Goal: Task Accomplishment & Management: Manage account settings

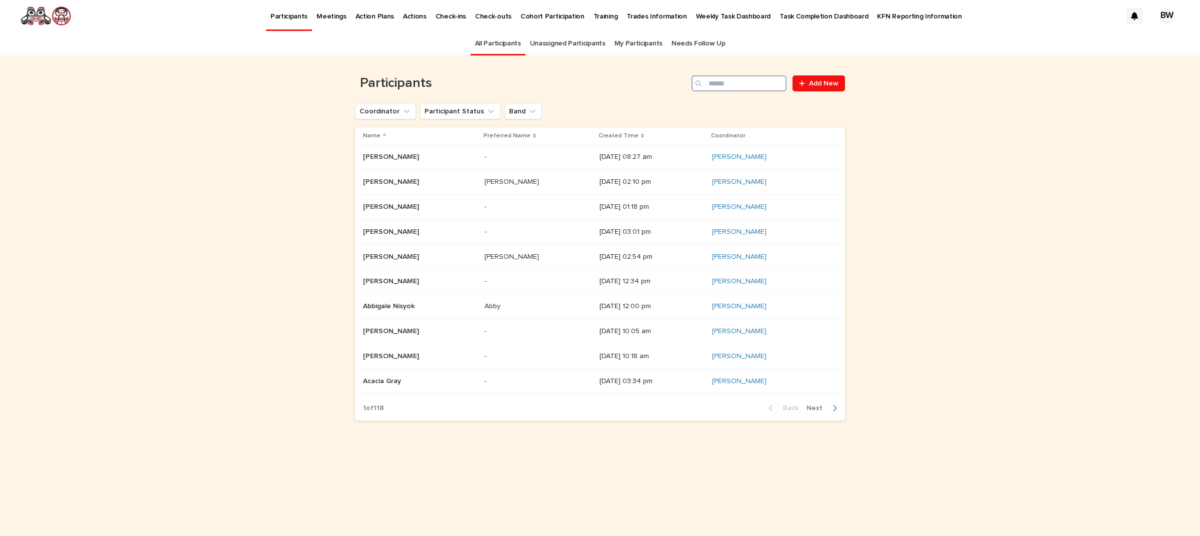
click at [730, 85] on input "Search" at bounding box center [738, 83] width 95 height 16
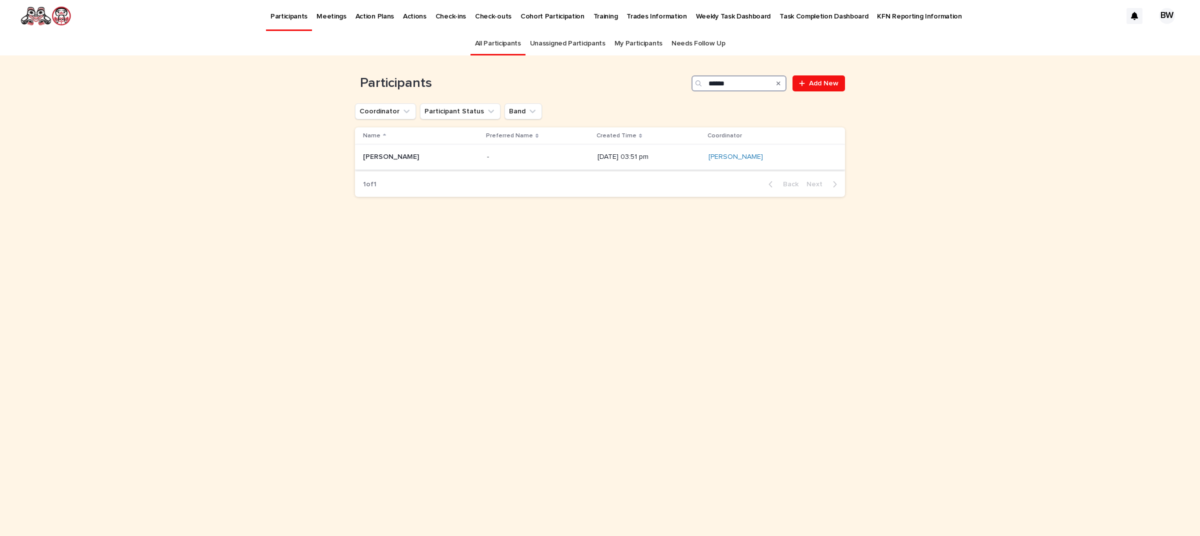
type input "******"
click at [411, 163] on div "[PERSON_NAME] [PERSON_NAME]" at bounding box center [421, 157] width 116 height 16
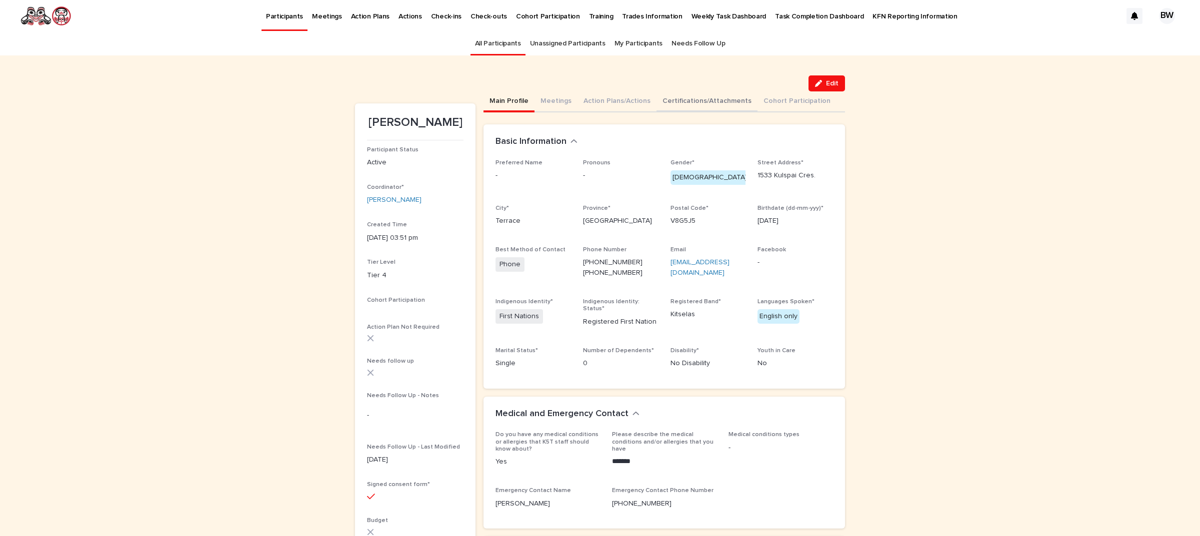
click at [712, 103] on button "Certifications/Attachments" at bounding box center [706, 101] width 101 height 21
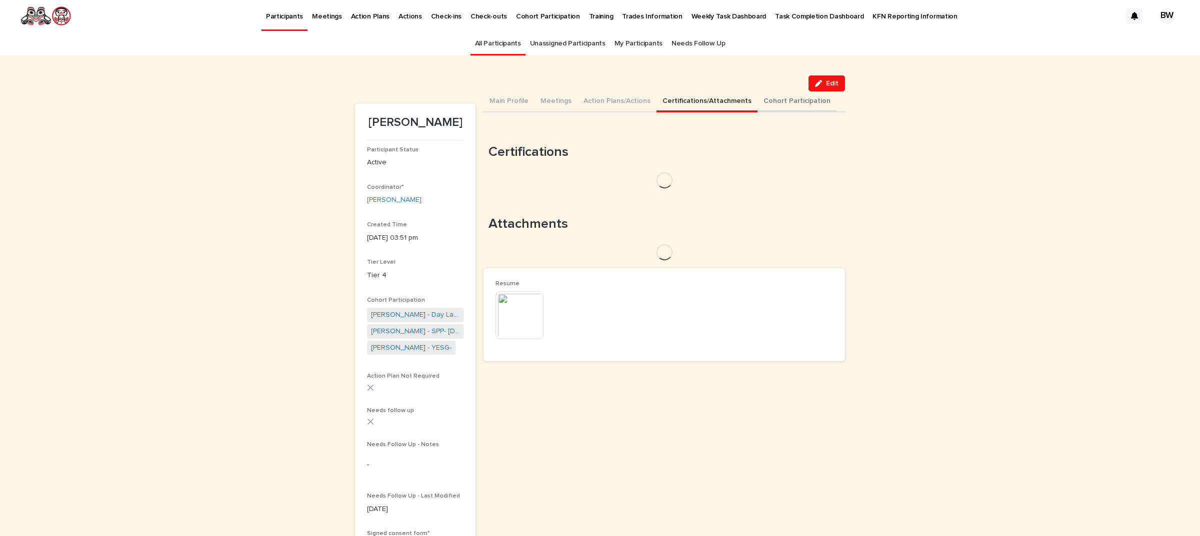
click at [777, 103] on button "Cohort Participation" at bounding box center [796, 101] width 79 height 21
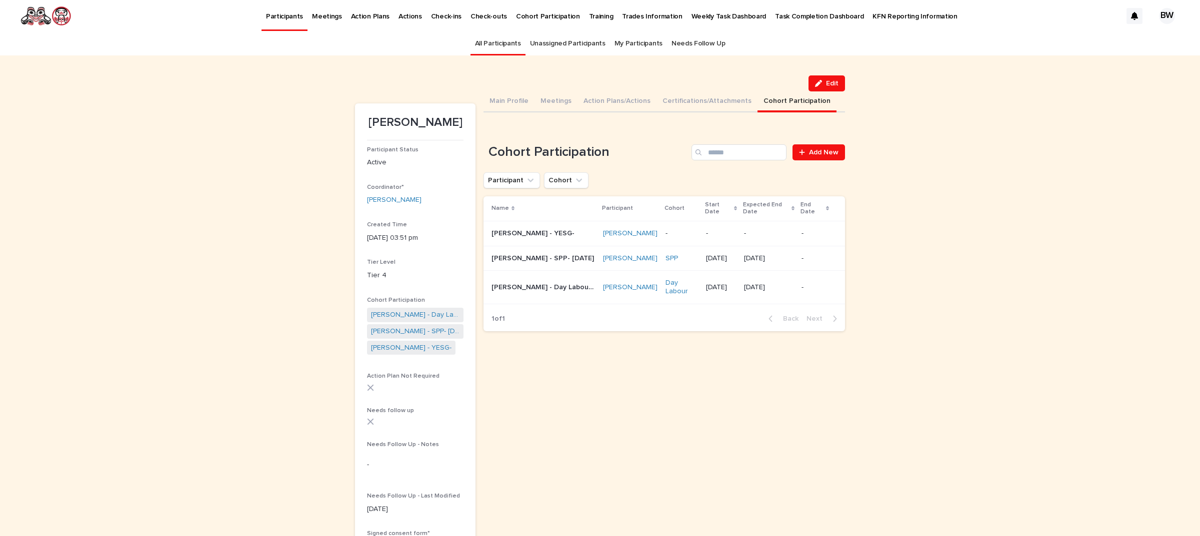
click at [788, 271] on td "[DATE]" at bounding box center [768, 258] width 57 height 25
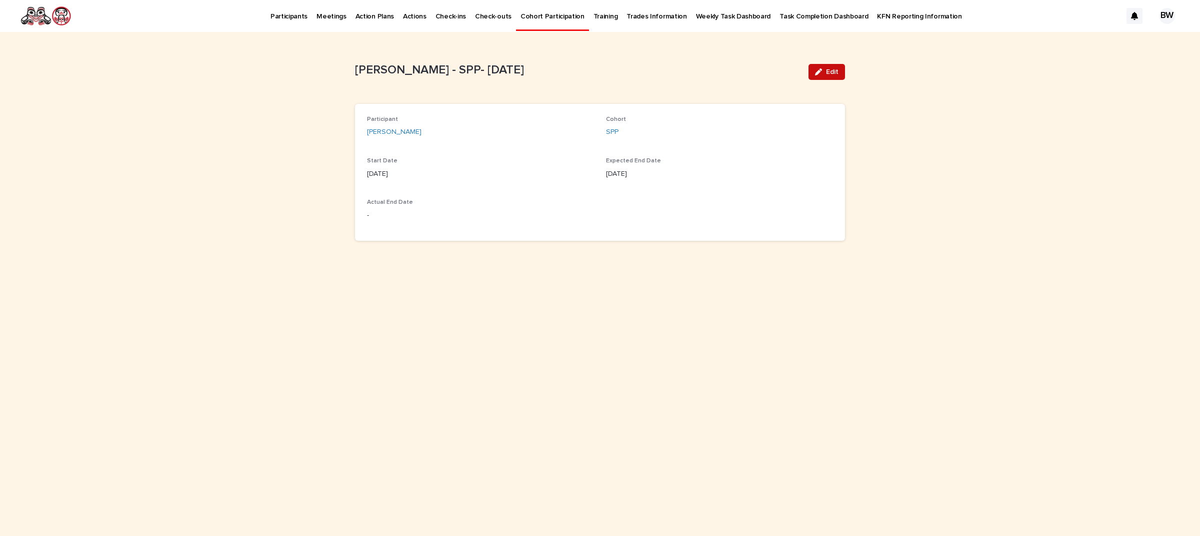
click at [824, 73] on div "button" at bounding box center [820, 71] width 11 height 7
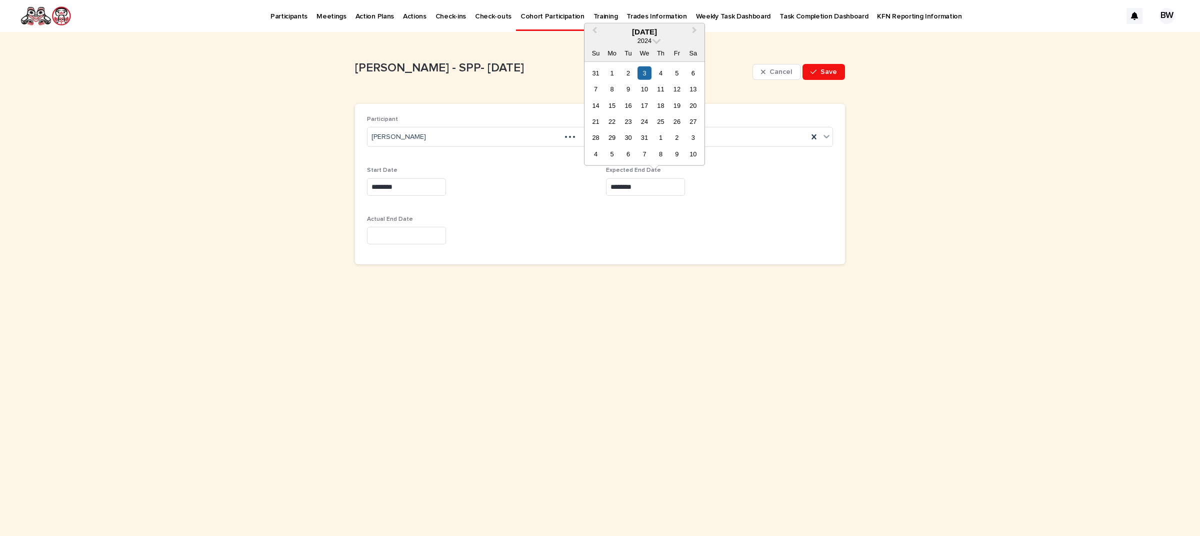
drag, startPoint x: 651, startPoint y: 192, endPoint x: 521, endPoint y: 183, distance: 130.8
click at [521, 183] on div "Participant [PERSON_NAME] Cohort SPP Start Date ******** Expected End Date ****…" at bounding box center [600, 184] width 466 height 136
click at [511, 203] on div "Start Date ********" at bounding box center [480, 185] width 227 height 36
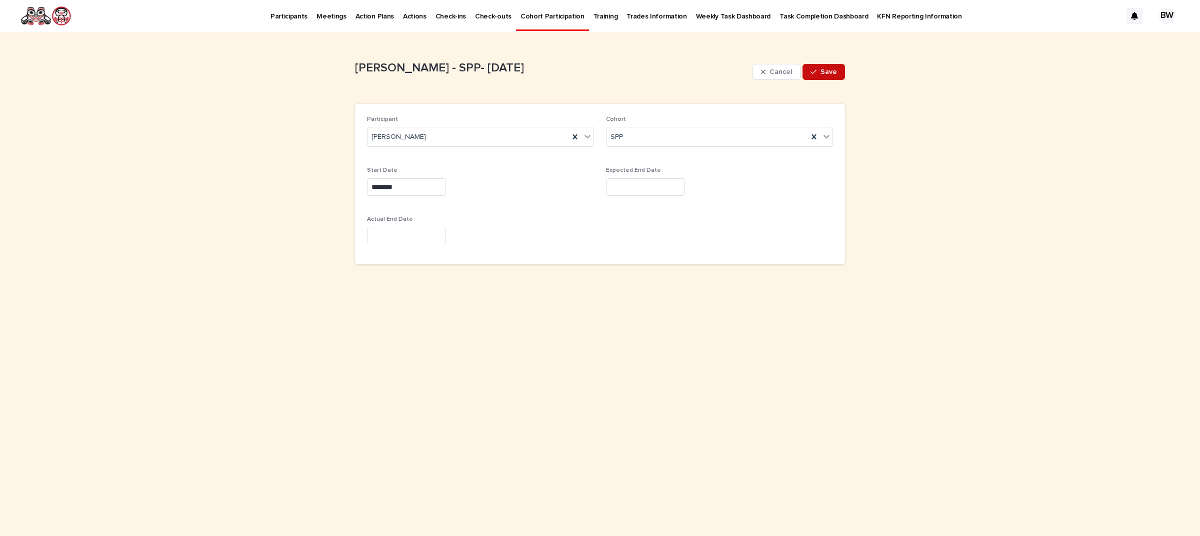
click at [821, 77] on button "Save" at bounding box center [823, 72] width 42 height 16
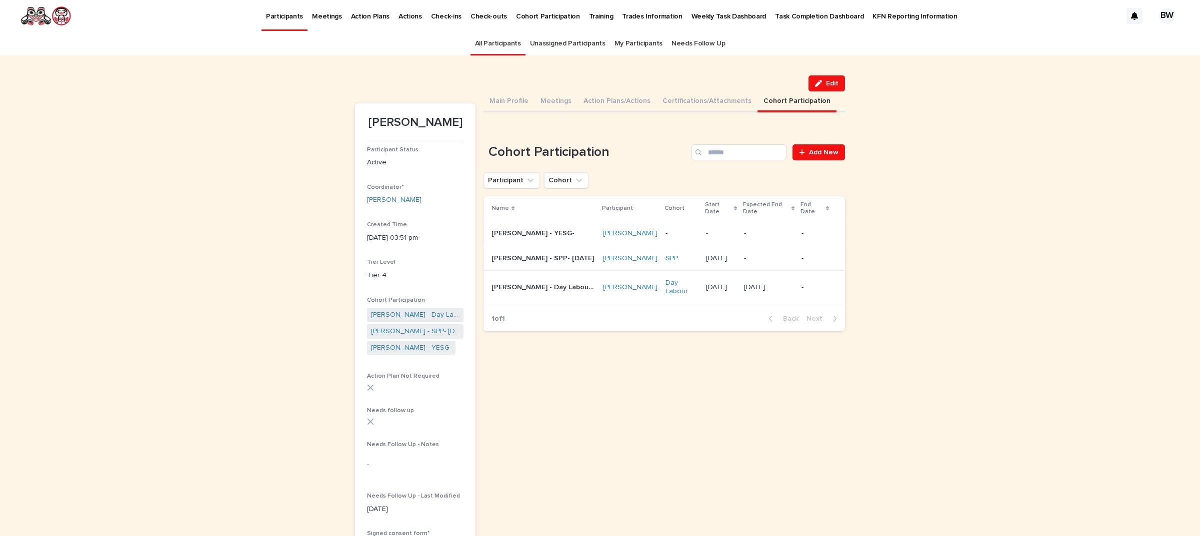
scroll to position [31, 0]
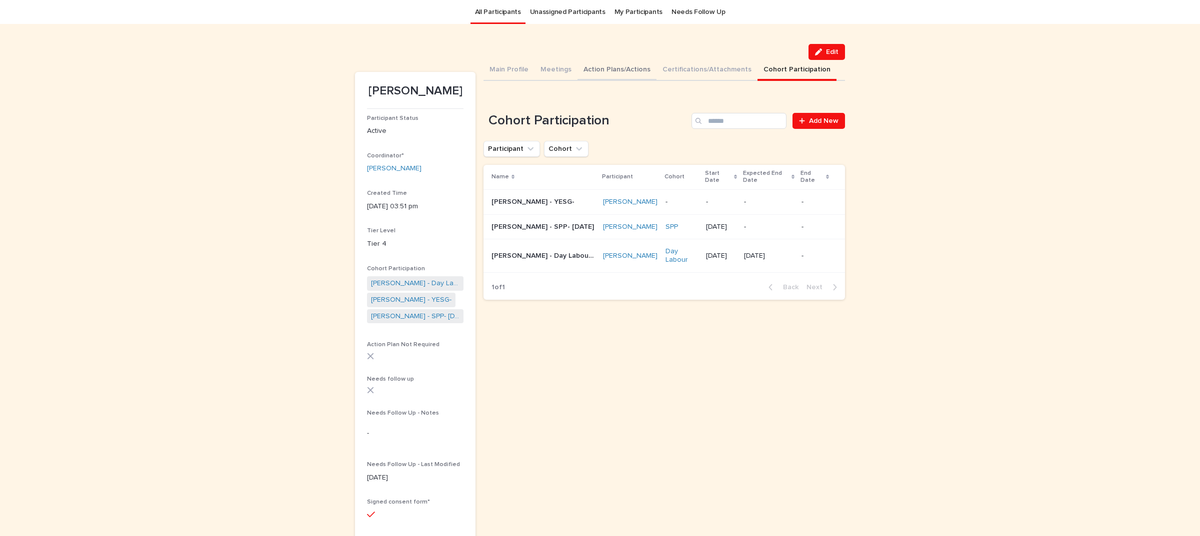
click at [580, 66] on button "Action Plans/Actions" at bounding box center [616, 70] width 79 height 21
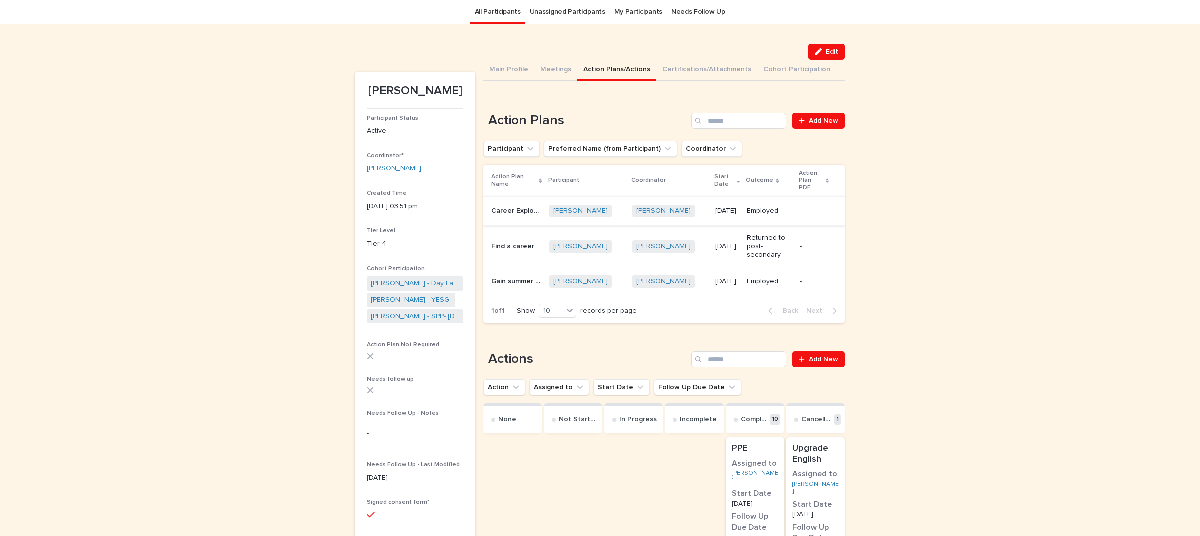
scroll to position [94, 0]
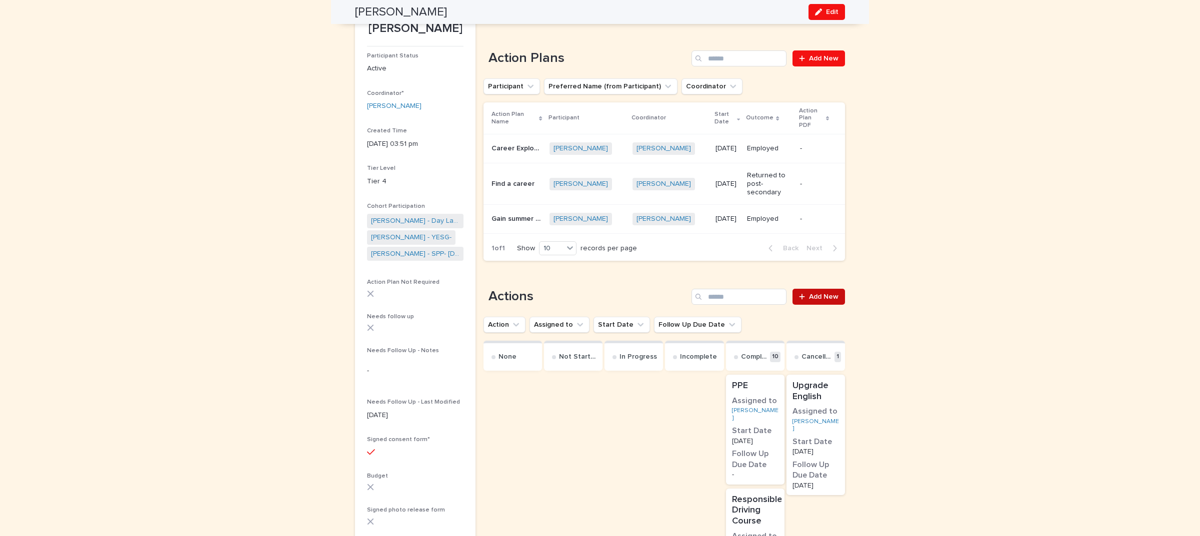
click at [818, 293] on span "Add New" at bounding box center [823, 296] width 29 height 7
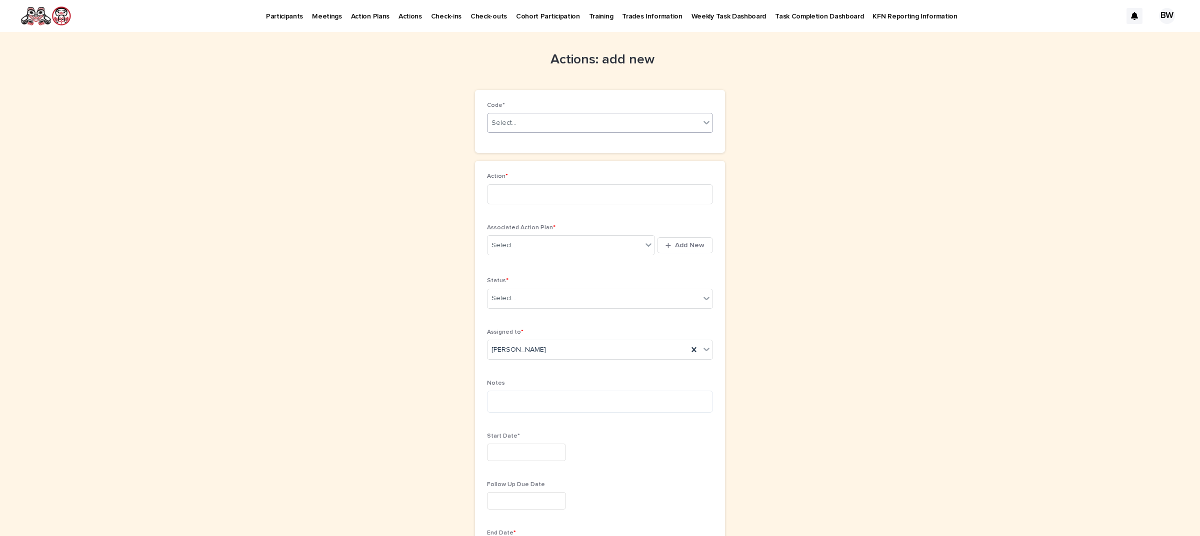
click at [532, 121] on div "Select..." at bounding box center [593, 123] width 212 height 16
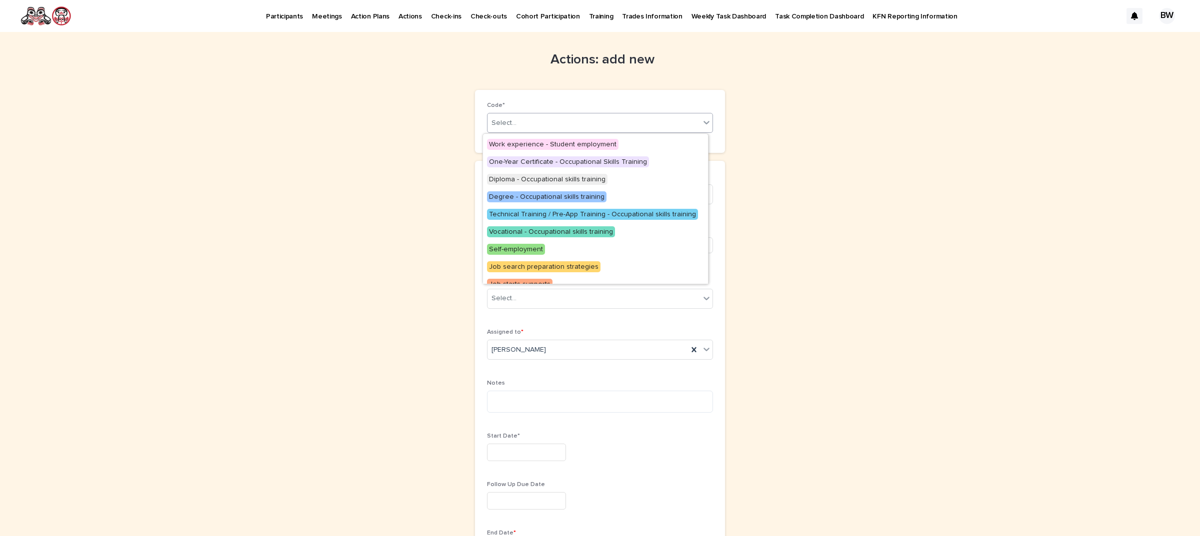
scroll to position [200, 0]
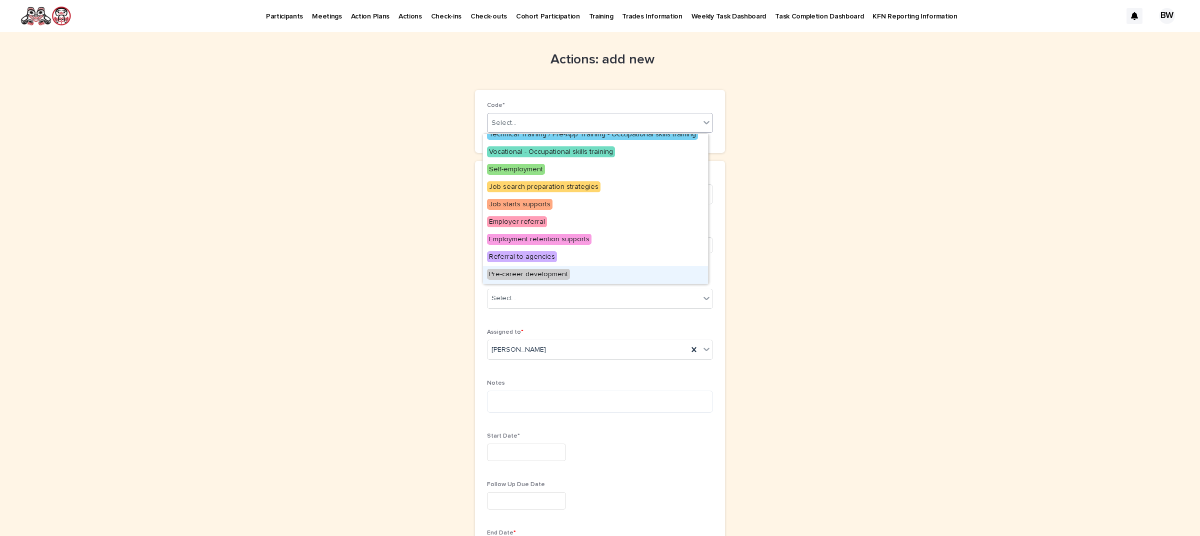
click at [548, 270] on span "Pre-career development" at bounding box center [528, 274] width 83 height 11
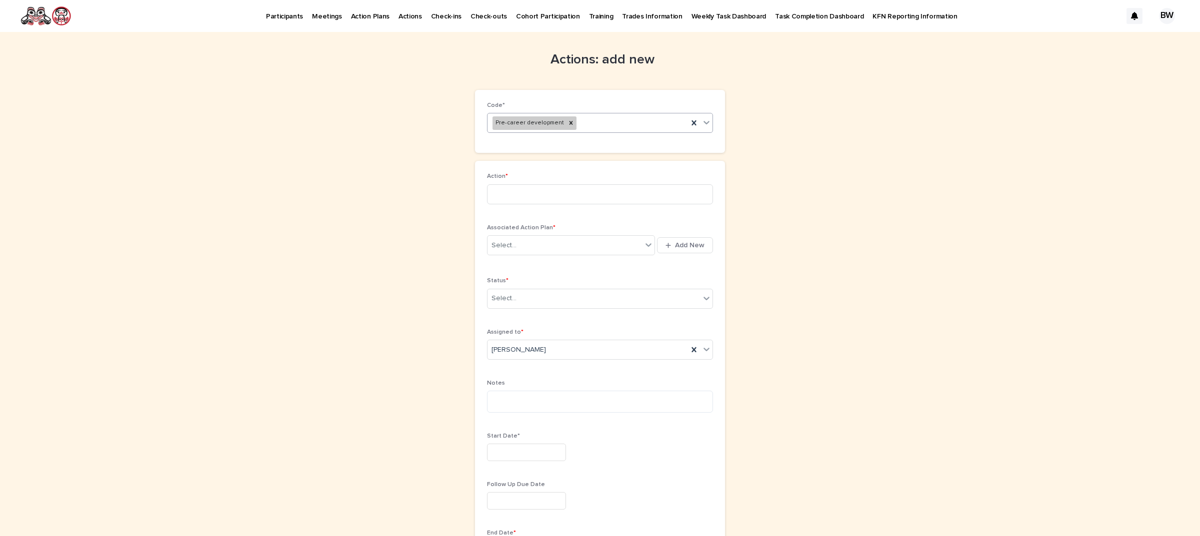
click at [605, 128] on div "Pre-career development" at bounding box center [587, 122] width 200 height 17
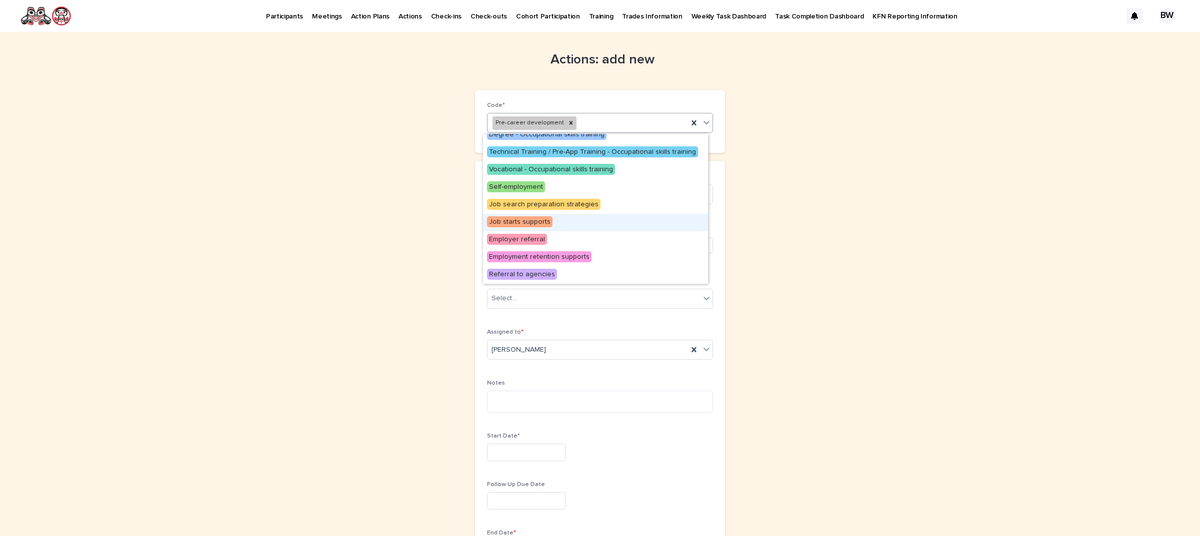
click at [525, 225] on span "Job starts supports" at bounding box center [519, 221] width 65 height 11
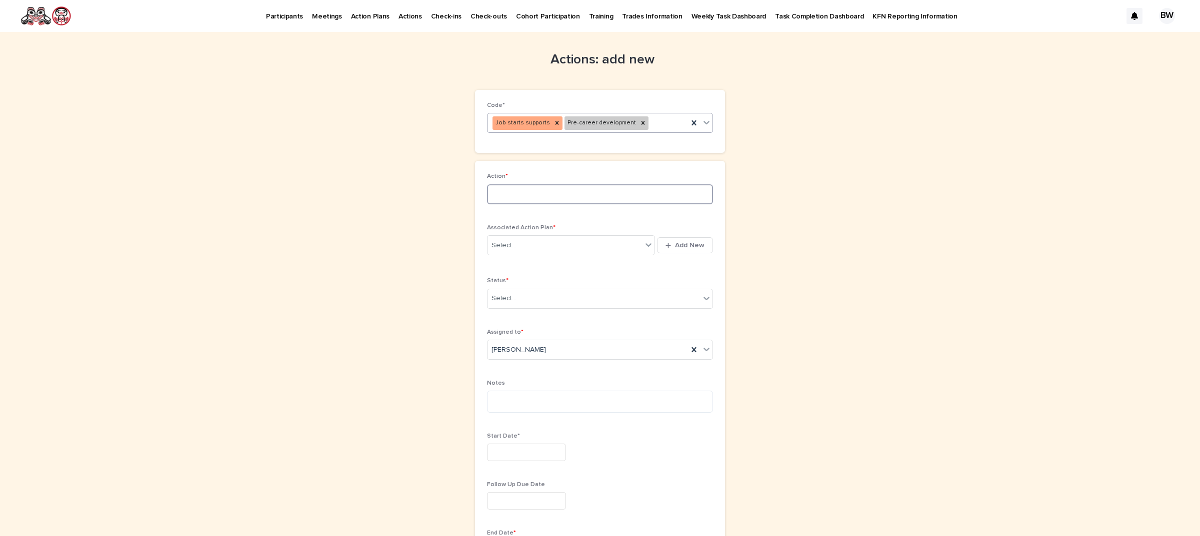
click at [558, 189] on input at bounding box center [600, 194] width 226 height 20
click at [660, 120] on div "Job starts supports Pre-career development" at bounding box center [587, 122] width 200 height 17
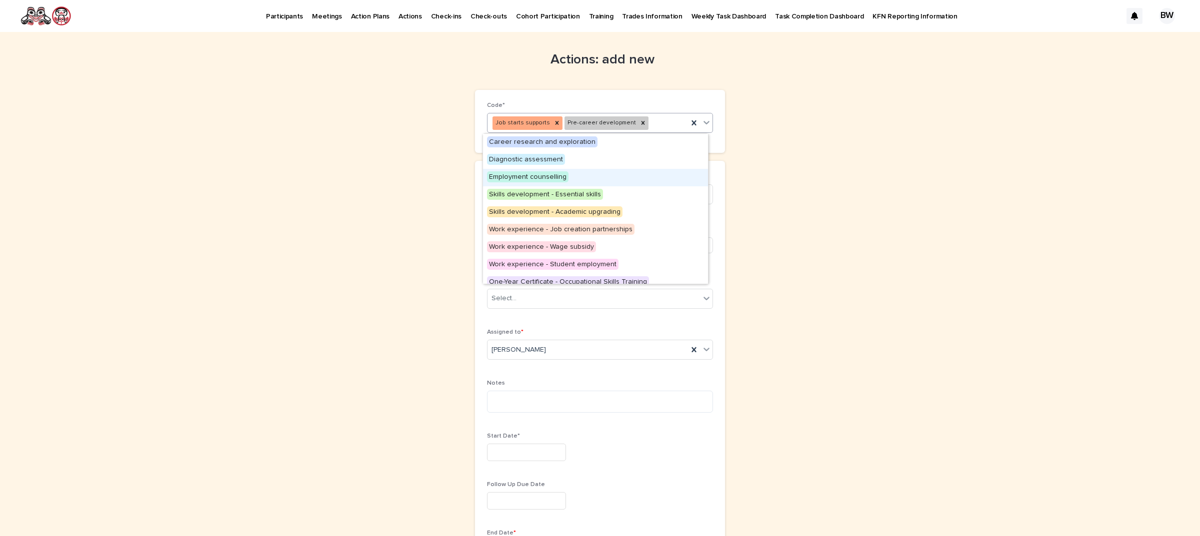
scroll to position [165, 0]
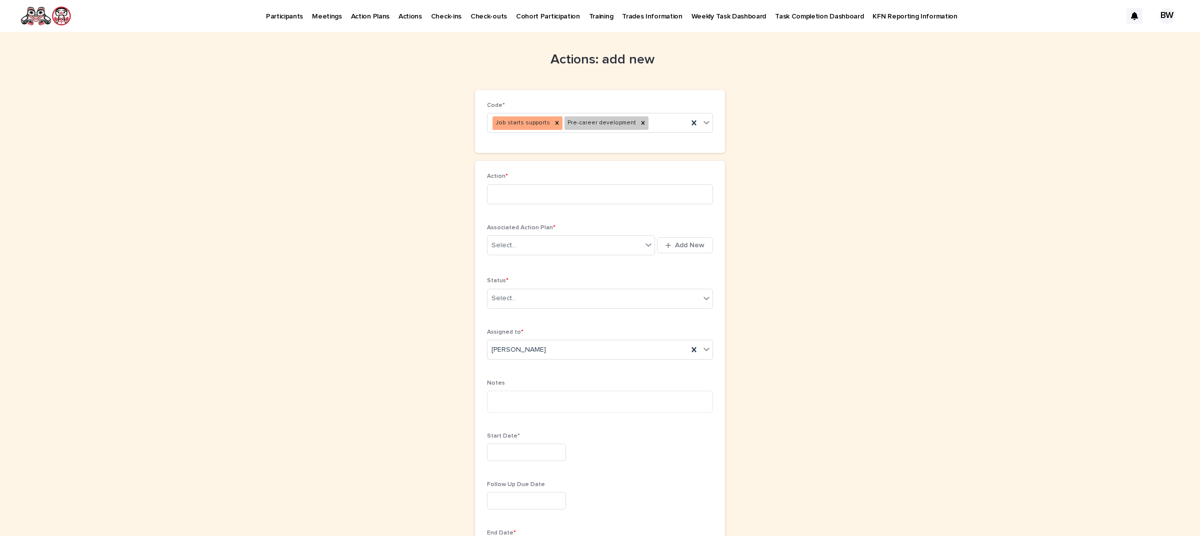
click at [755, 210] on div "Actions: add new Loading... Saving… Loading... Saving… Loading... Saving… Code*…" at bounding box center [600, 419] width 490 height 774
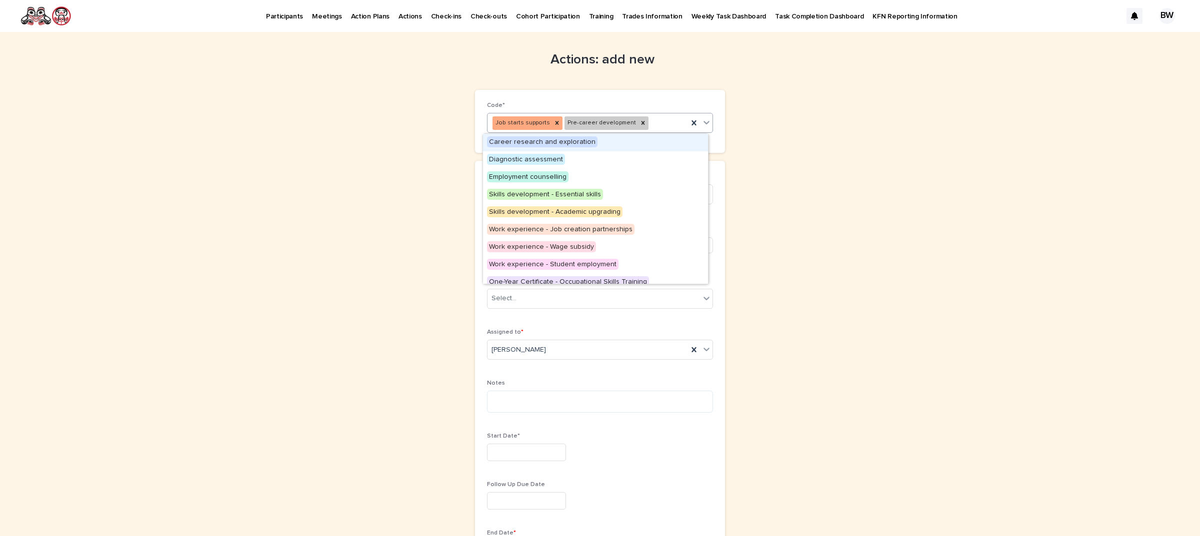
click at [651, 125] on div "Job starts supports Pre-career development" at bounding box center [587, 122] width 200 height 17
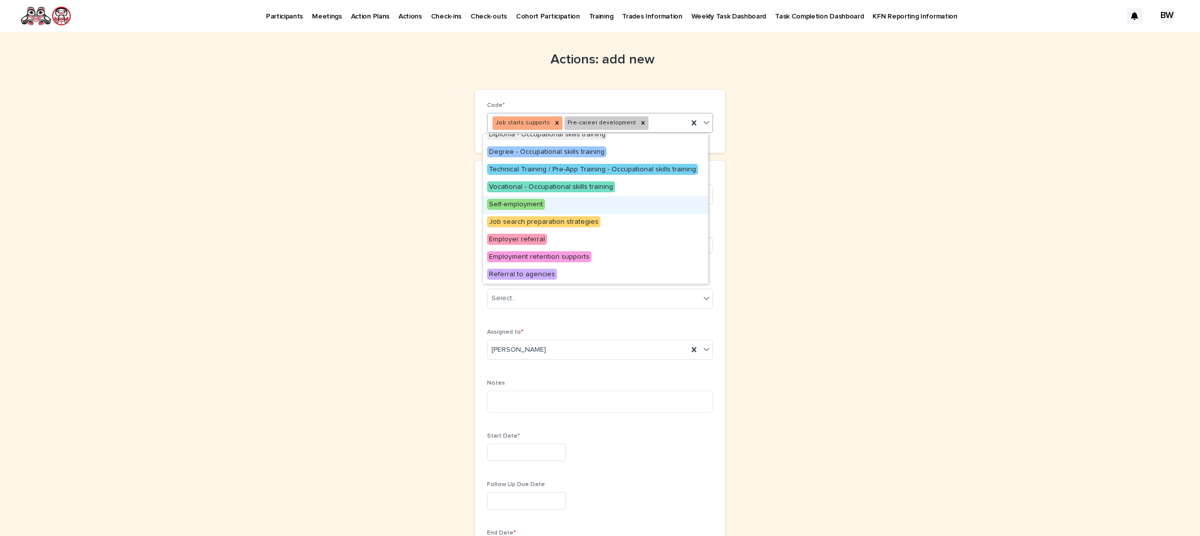
click at [776, 202] on div "Actions: add new Loading... Saving… Loading... Saving… Loading... Saving… Code*…" at bounding box center [600, 419] width 490 height 774
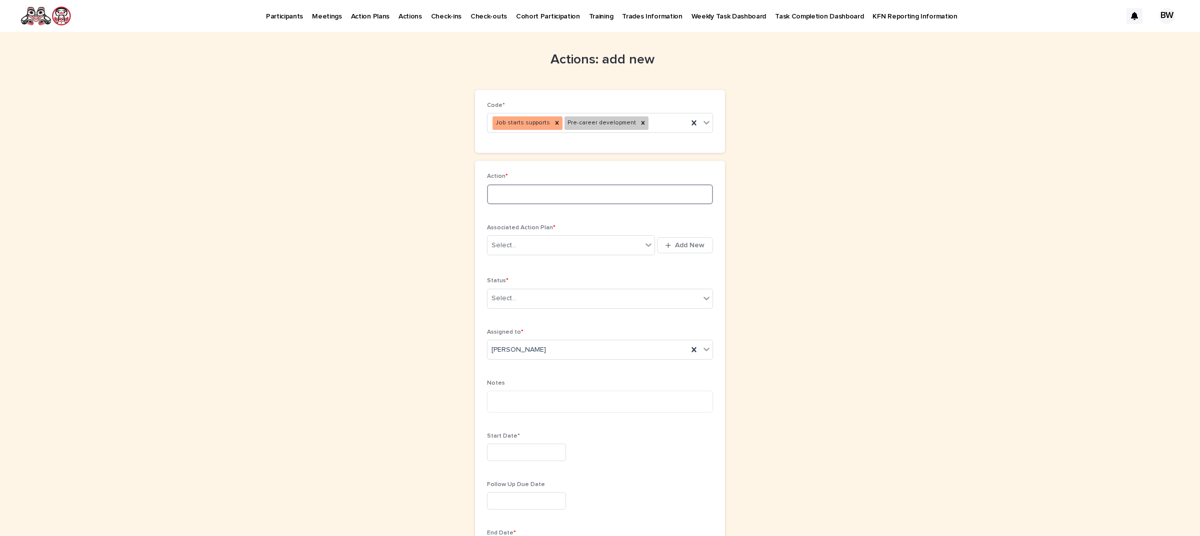
click at [541, 192] on input at bounding box center [600, 194] width 226 height 20
type input "**********"
click at [538, 249] on div "Select..." at bounding box center [564, 245] width 154 height 16
type input "******"
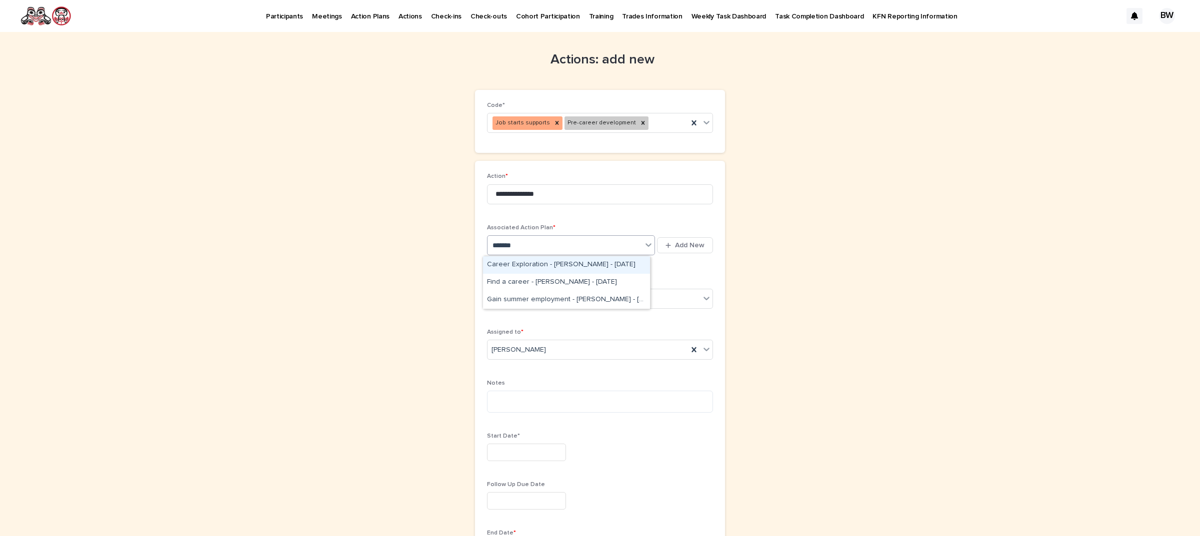
click at [568, 268] on div "Career Exploration - [PERSON_NAME] - [DATE]" at bounding box center [566, 264] width 167 height 17
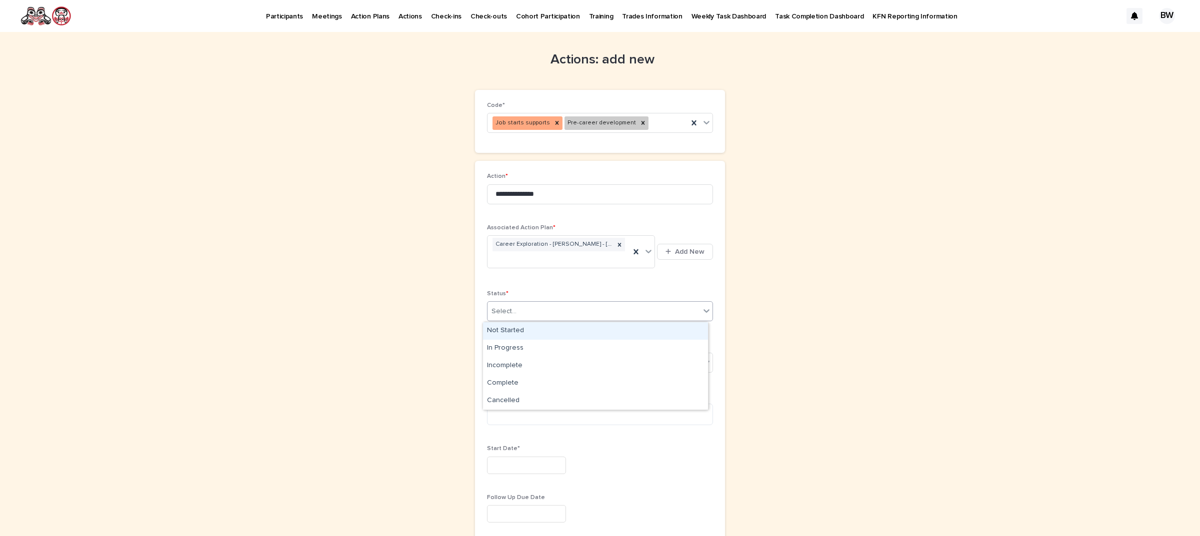
click at [528, 306] on div "Select..." at bounding box center [593, 311] width 212 height 16
click at [516, 381] on div "Complete" at bounding box center [595, 383] width 225 height 17
click at [523, 415] on textarea at bounding box center [600, 415] width 226 height 22
type textarea "*"
click at [513, 417] on textarea "**********" at bounding box center [600, 414] width 226 height 21
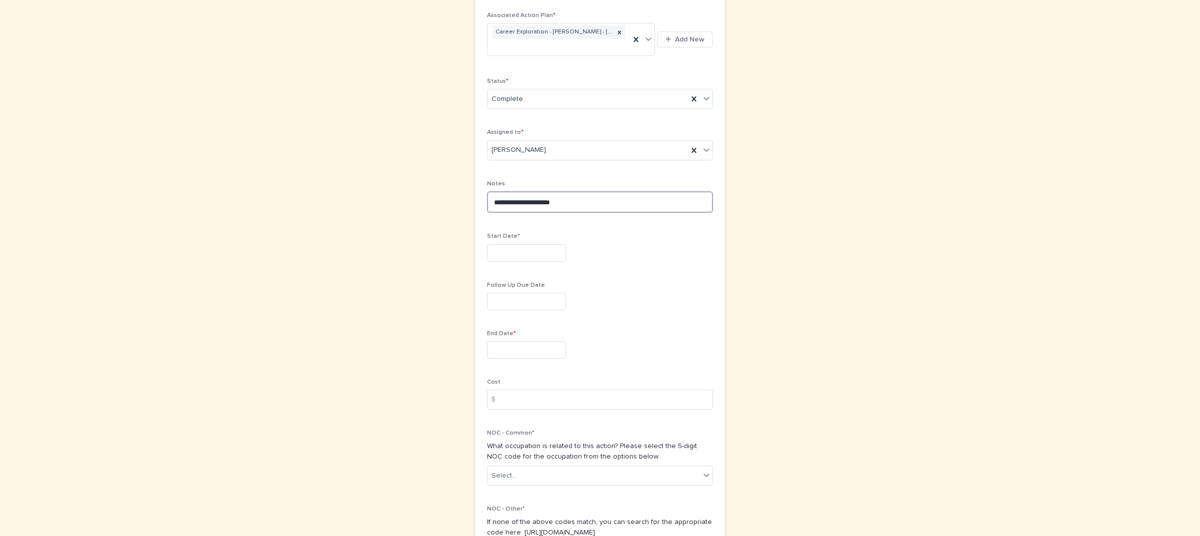
scroll to position [250, 0]
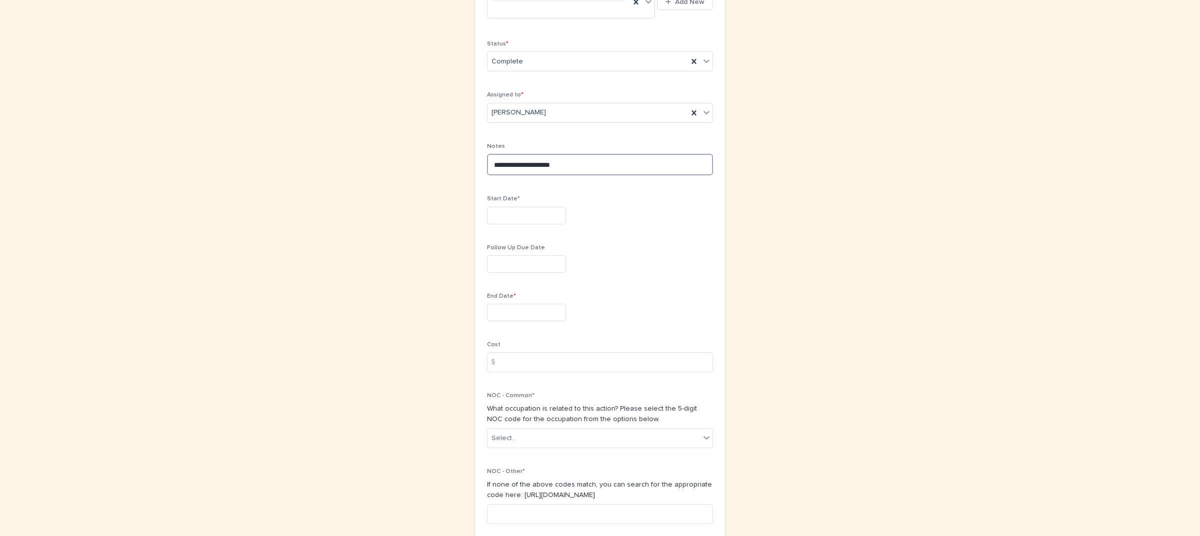
type textarea "**********"
click at [529, 209] on input "text" at bounding box center [526, 215] width 79 height 17
click at [525, 132] on div "13" at bounding box center [520, 133] width 13 height 13
type input "*********"
click at [528, 316] on input "text" at bounding box center [526, 312] width 79 height 17
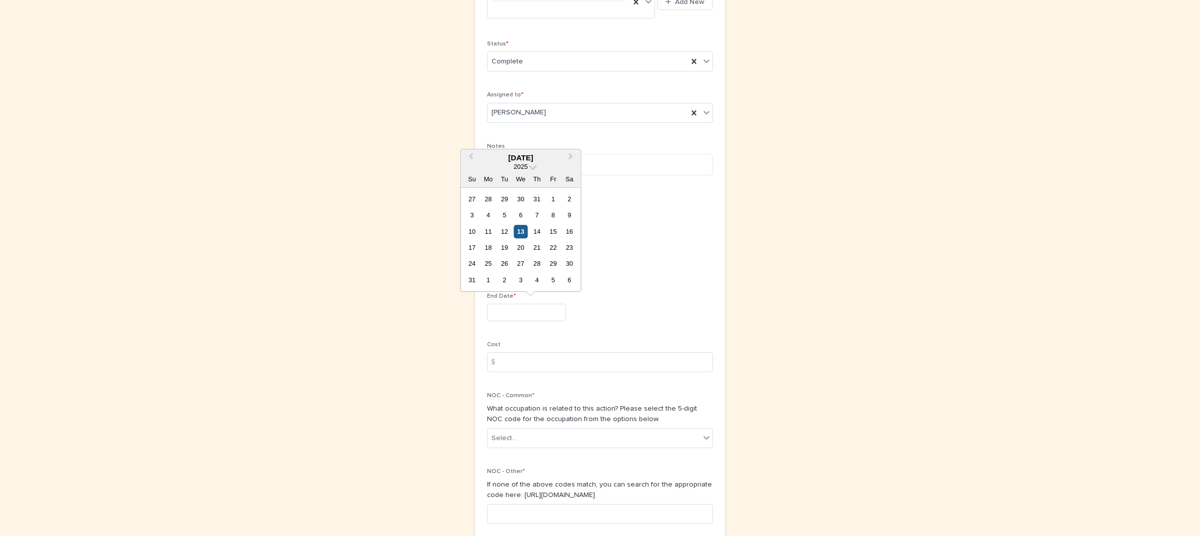
click at [515, 228] on div "13" at bounding box center [520, 231] width 13 height 13
type input "*********"
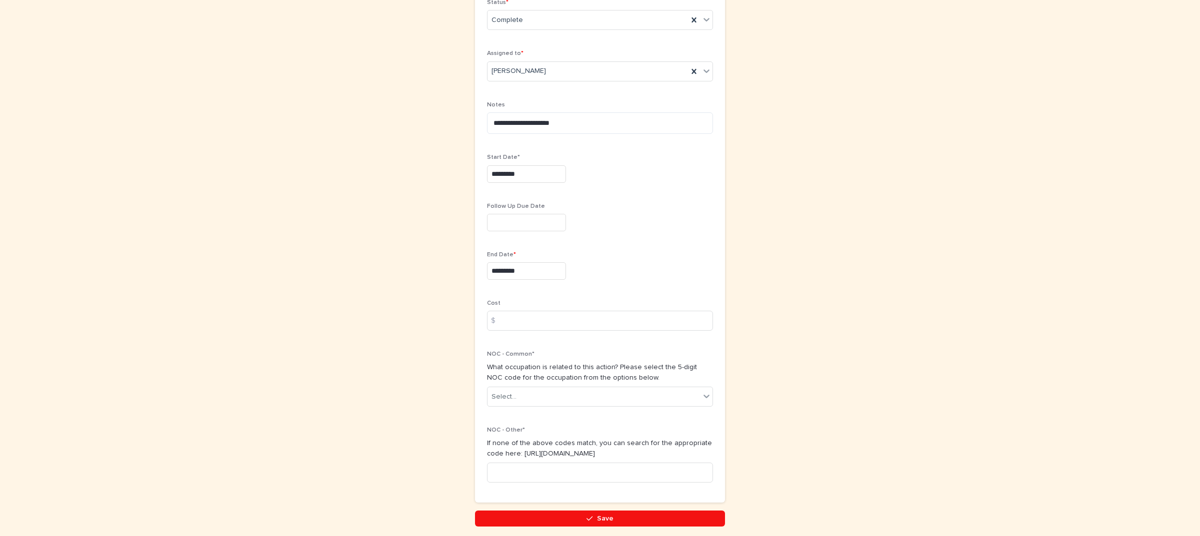
scroll to position [333, 0]
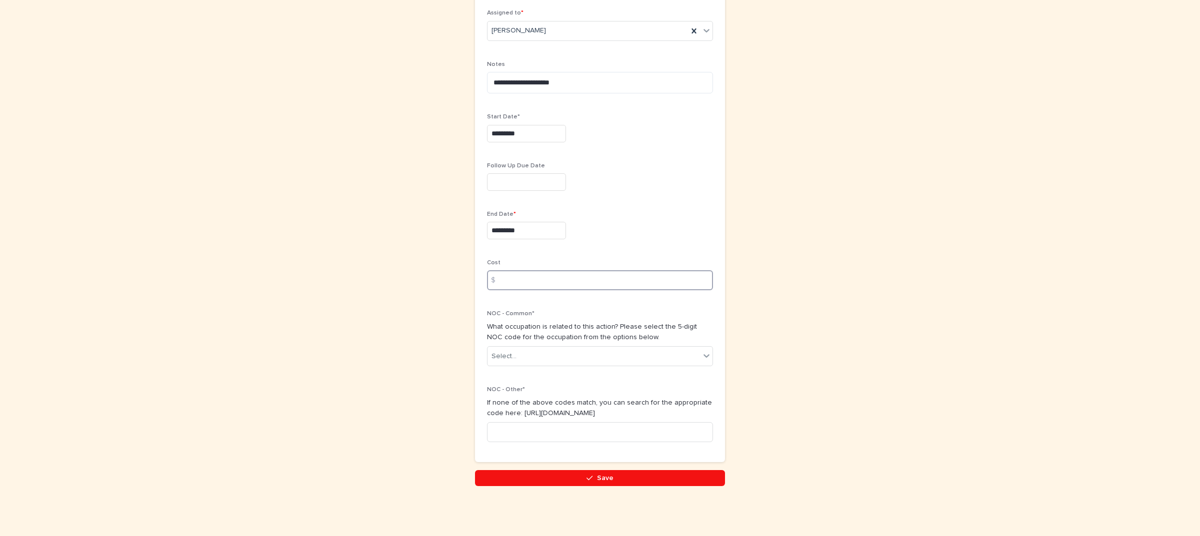
click at [508, 280] on input at bounding box center [600, 280] width 226 height 20
type input "***"
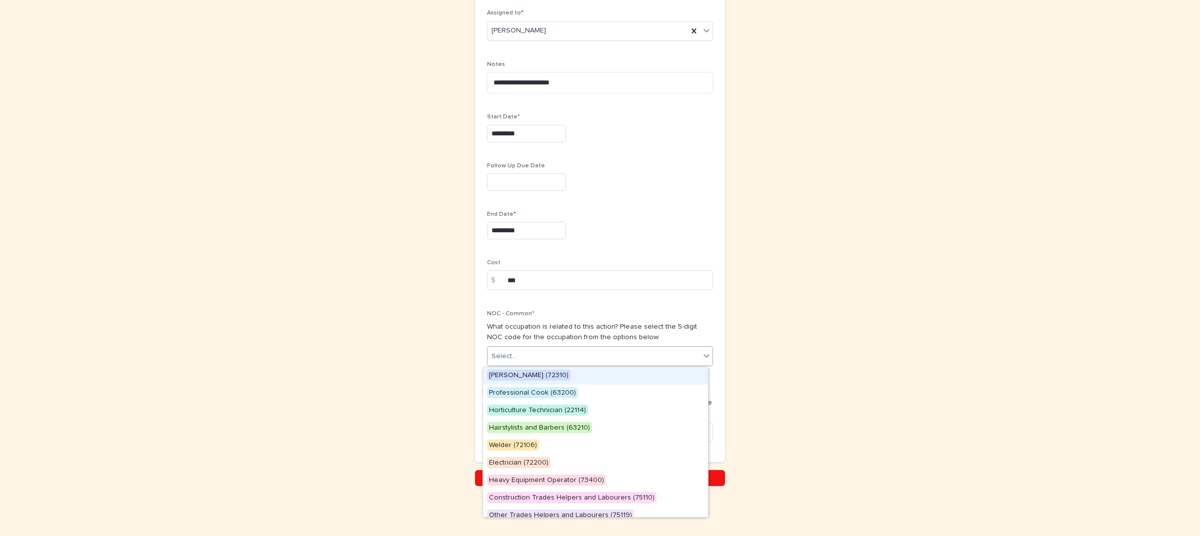
click at [572, 353] on div "Select..." at bounding box center [593, 356] width 212 height 16
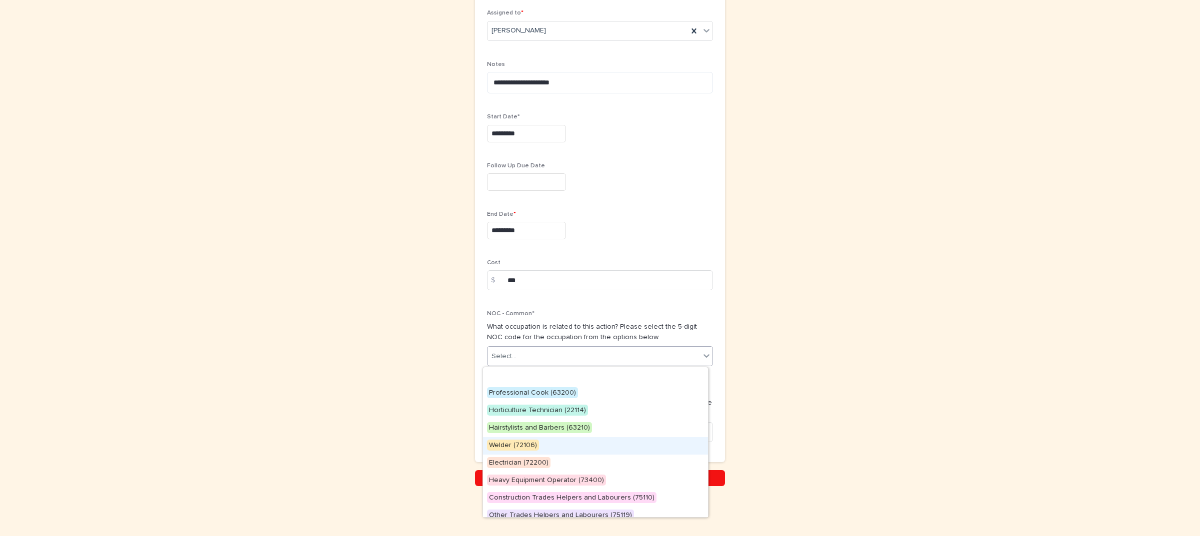
scroll to position [42, 0]
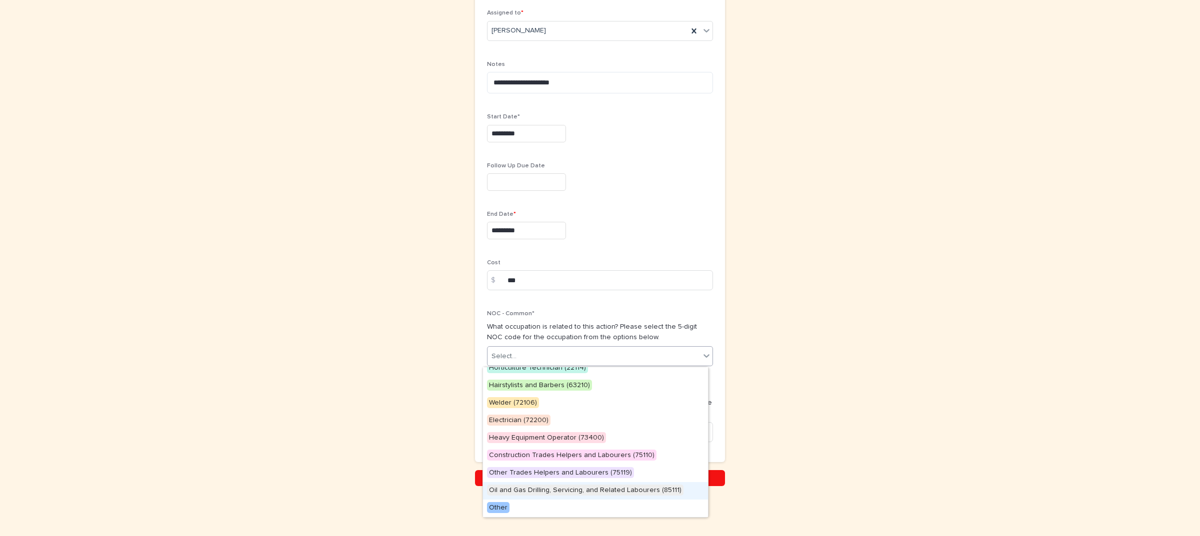
click at [565, 489] on span "Oil and Gas Drilling, Servicing, and Related Labourers (85111)" at bounding box center [585, 490] width 196 height 11
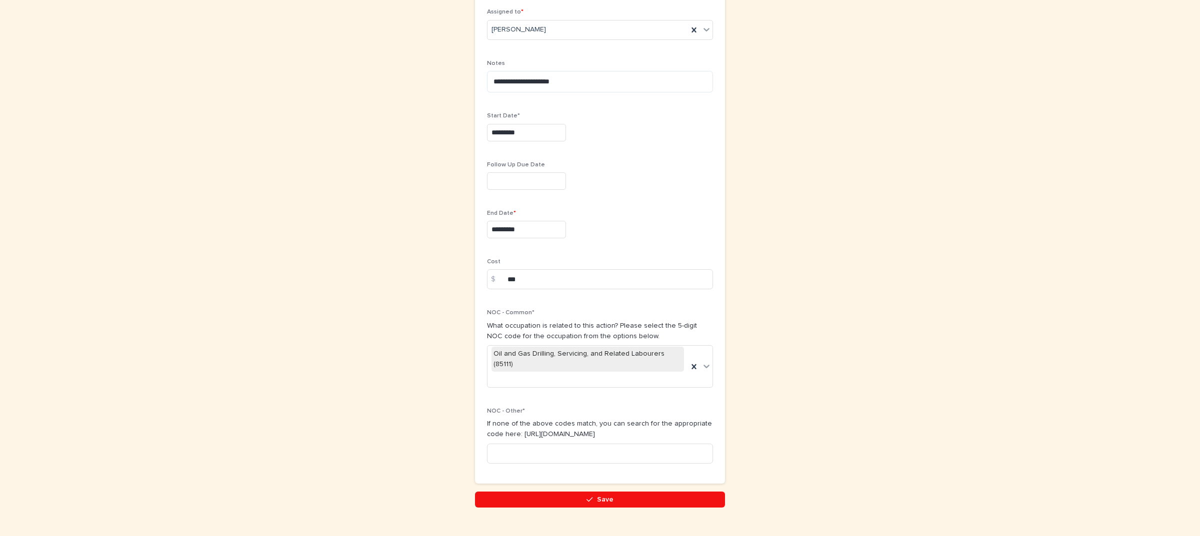
click at [568, 492] on button "Save" at bounding box center [600, 500] width 250 height 16
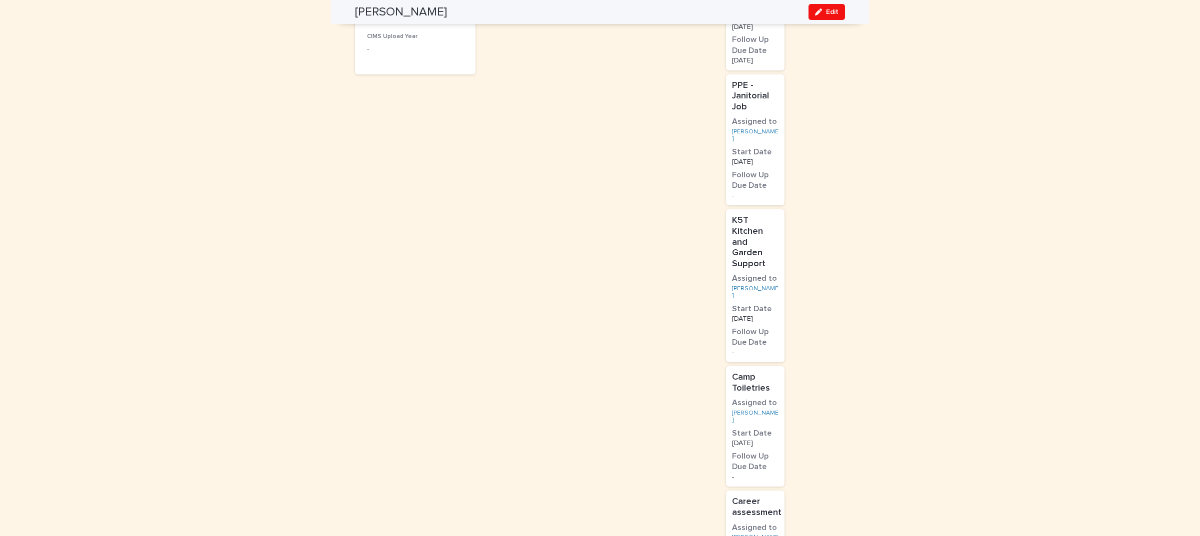
scroll to position [753, 0]
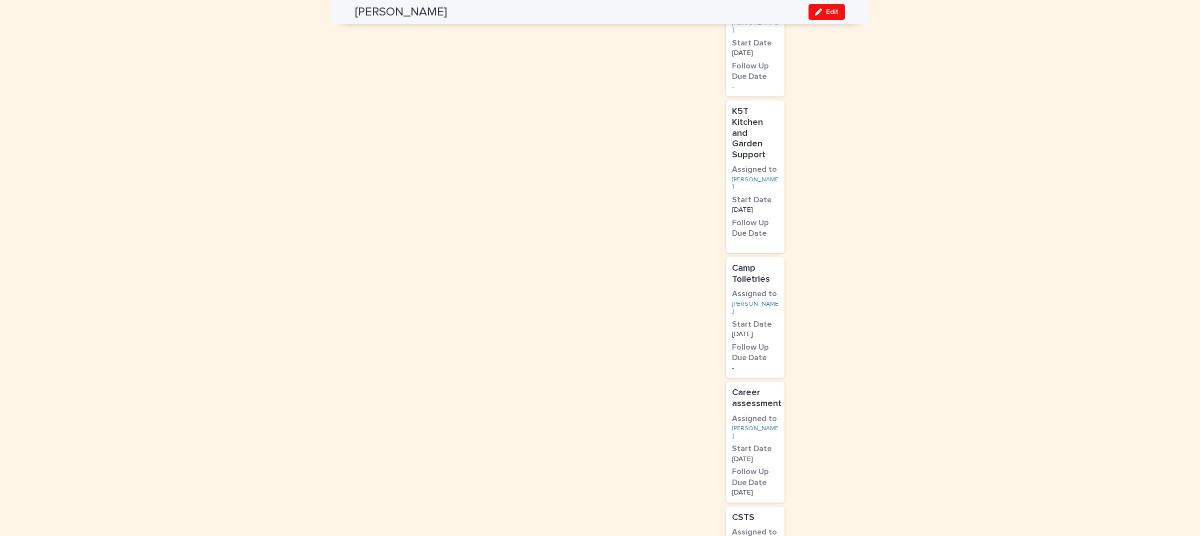
click at [760, 331] on p "[DATE]" at bounding box center [755, 334] width 46 height 7
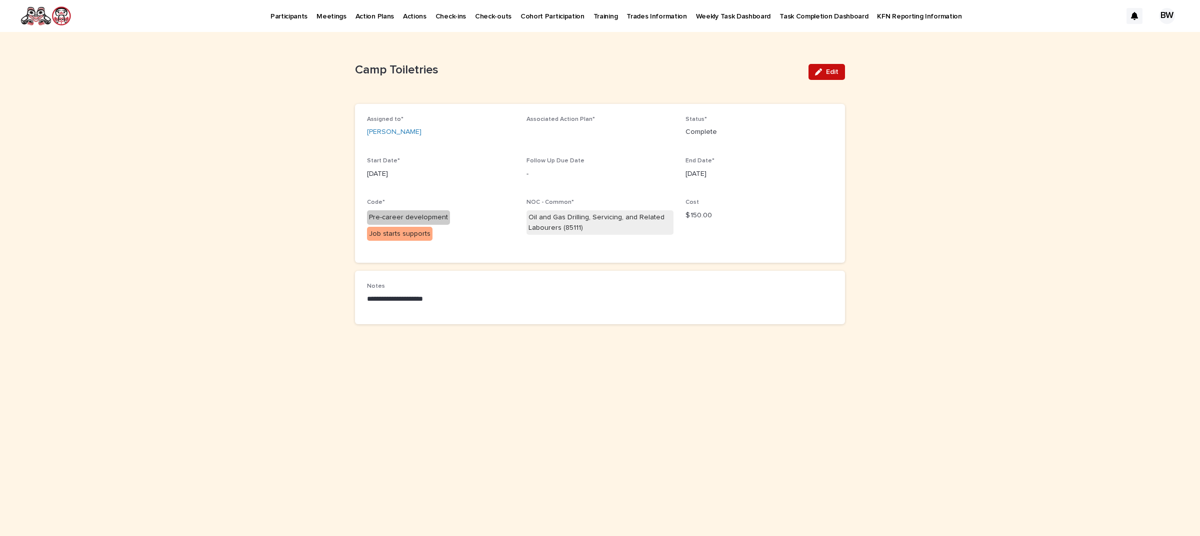
click at [829, 67] on button "Edit" at bounding box center [826, 72] width 36 height 16
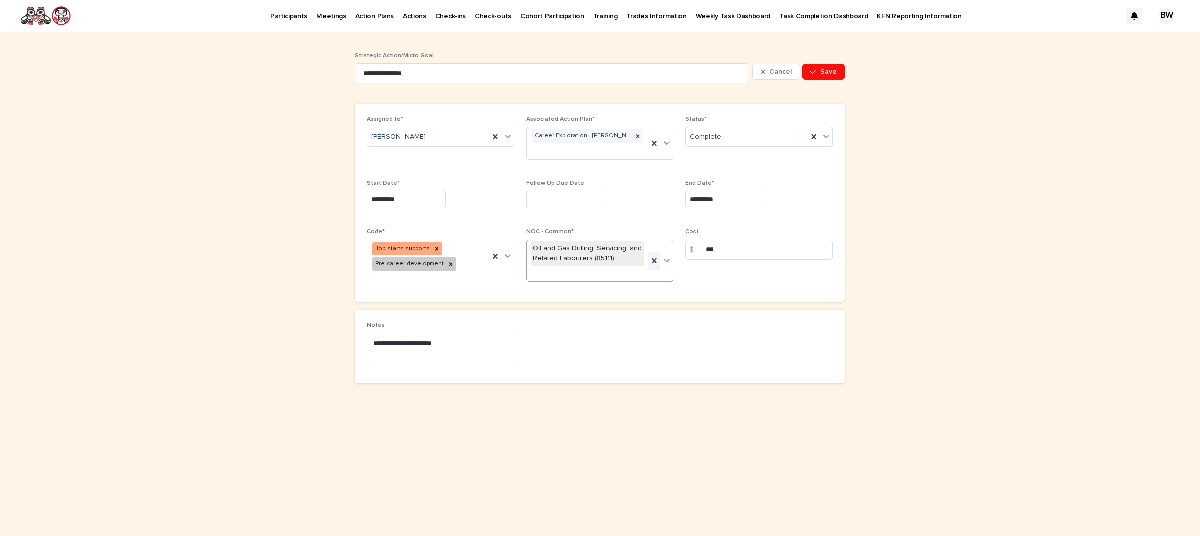
click at [651, 262] on icon at bounding box center [654, 261] width 10 height 10
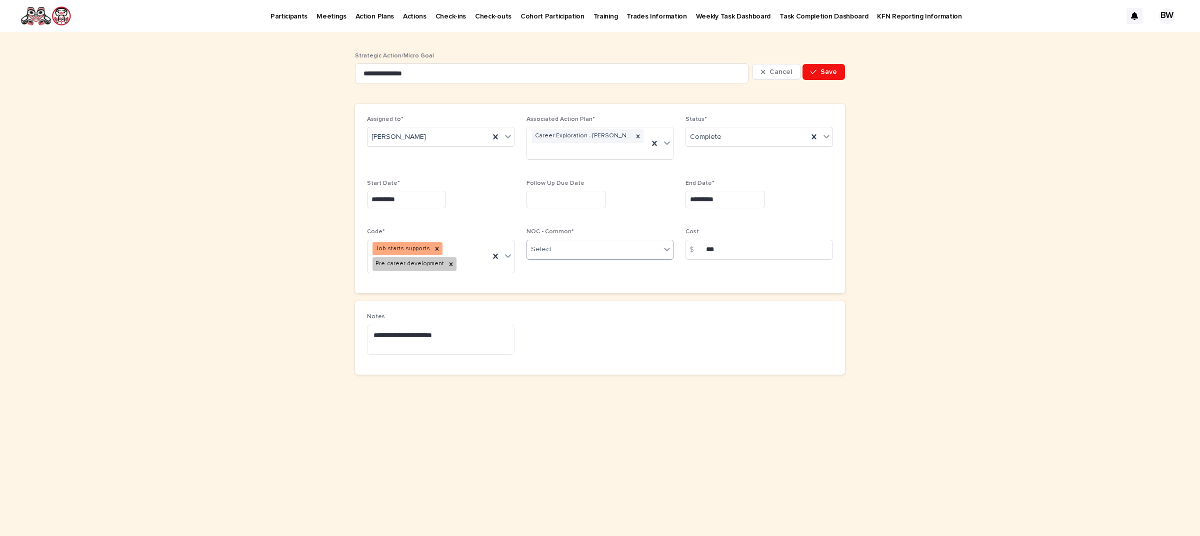
click at [588, 253] on div "Select..." at bounding box center [594, 249] width 134 height 16
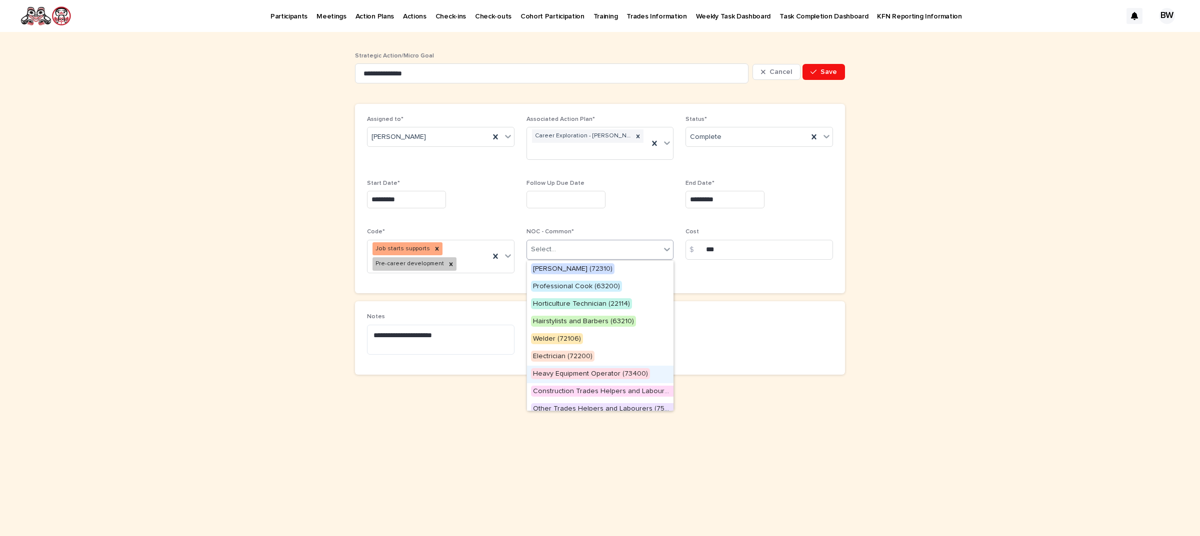
scroll to position [42, 0]
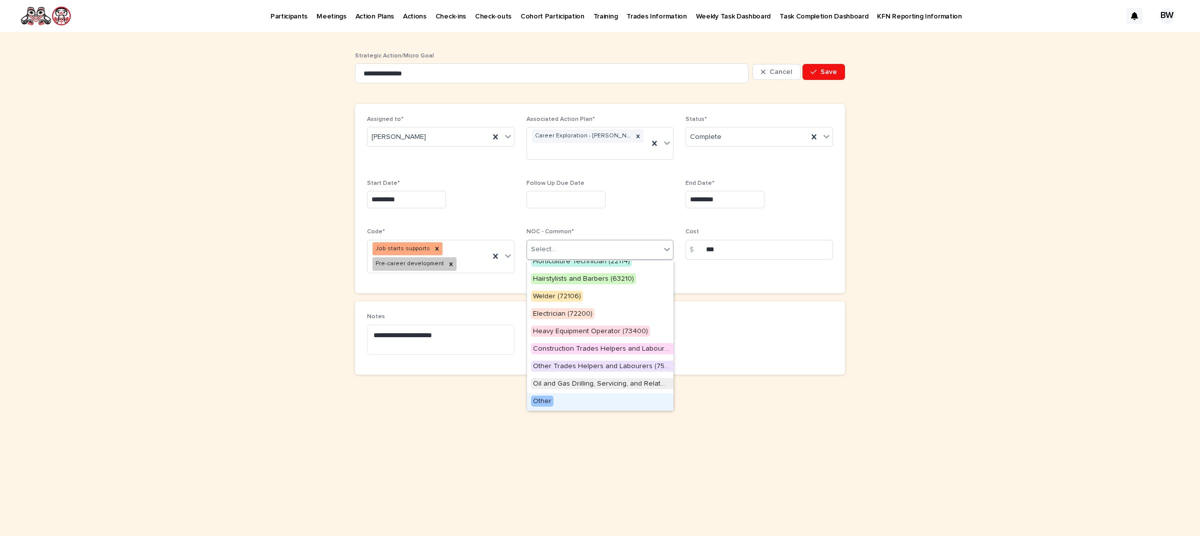
click at [558, 400] on div "Other" at bounding box center [600, 401] width 146 height 17
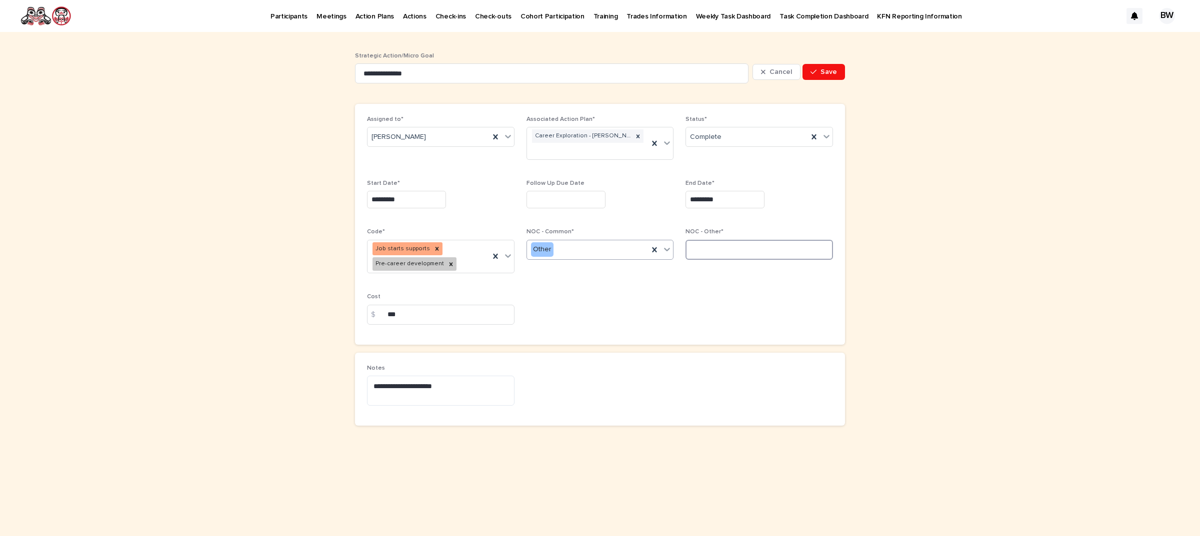
click at [728, 248] on input at bounding box center [758, 250] width 147 height 20
type input "*****"
click at [838, 68] on button "Save" at bounding box center [823, 72] width 42 height 16
